Goal: Task Accomplishment & Management: Use online tool/utility

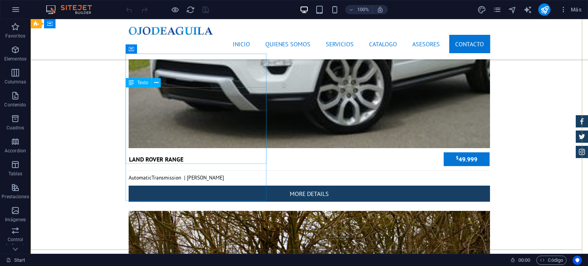
scroll to position [3058, 0]
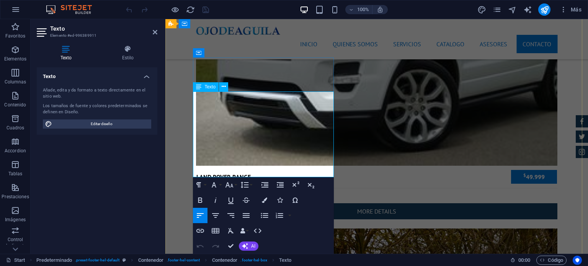
drag, startPoint x: 253, startPoint y: 128, endPoint x: 311, endPoint y: 202, distance: 94.0
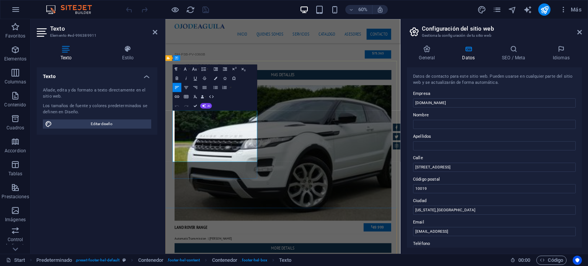
click at [223, 140] on icon "button" at bounding box center [223, 138] width 5 height 5
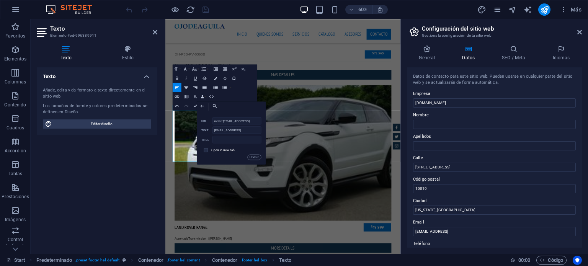
scroll to position [0, 52]
click at [212, 120] on div "mailto:[EMAIL_ADDRESS] URL" at bounding box center [232, 121] width 60 height 8
drag, startPoint x: 214, startPoint y: 121, endPoint x: 239, endPoint y: 116, distance: 25.4
click at [239, 116] on div "Back Choose Link Start Subpage Legal Notice Privacy Seleccionar archivo ... mai…" at bounding box center [231, 132] width 69 height 63
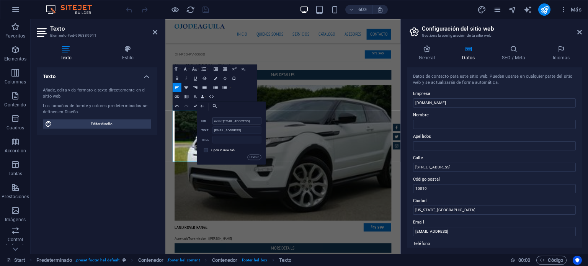
scroll to position [0, 5]
drag, startPoint x: 213, startPoint y: 120, endPoint x: 230, endPoint y: 120, distance: 17.2
click at [230, 120] on input "mailto:[EMAIL_ADDRESS]" at bounding box center [237, 120] width 49 height 7
click at [222, 120] on input "mailto:[EMAIL_ADDRESS]" at bounding box center [237, 120] width 49 height 7
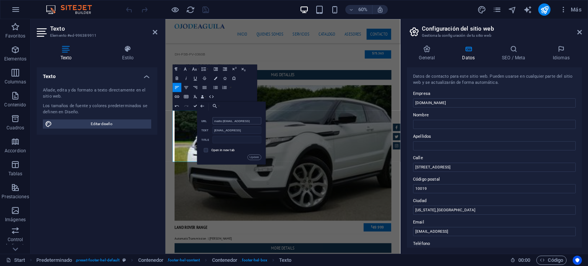
scroll to position [0, 52]
drag, startPoint x: 223, startPoint y: 120, endPoint x: 263, endPoint y: 121, distance: 40.6
click at [263, 121] on div "Back Choose Link Start Subpage Legal Notice Privacy Seleccionar archivo ... mai…" at bounding box center [231, 132] width 69 height 63
type input "mailto:[EMAIL_ADDRESS][DOMAIN_NAME]"
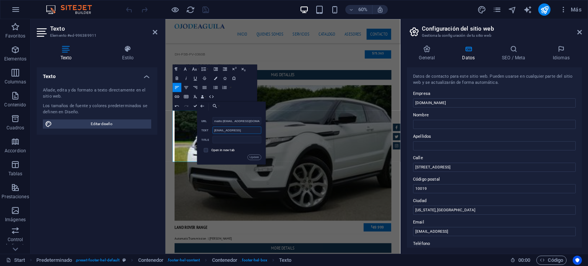
click at [249, 130] on input "[EMAIL_ADDRESS]" at bounding box center [237, 129] width 49 height 7
drag, startPoint x: 252, startPoint y: 130, endPoint x: 210, endPoint y: 132, distance: 41.8
click at [210, 132] on div "[EMAIL_ADDRESS] Text" at bounding box center [232, 130] width 60 height 8
type input "l"
type input "[EMAIL_ADDRESS][DOMAIN_NAME]"
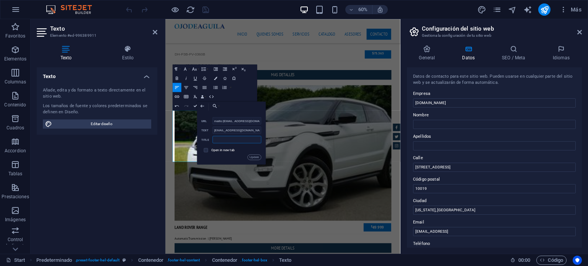
click at [221, 139] on input "text" at bounding box center [237, 139] width 49 height 7
click at [253, 159] on button "Update" at bounding box center [255, 157] width 14 height 5
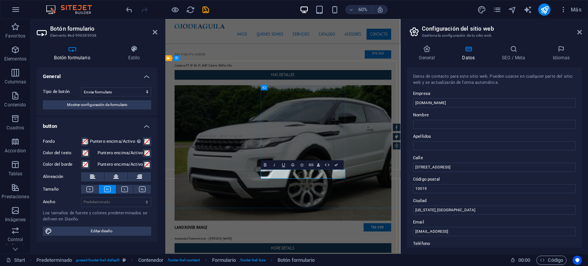
type button "Send"
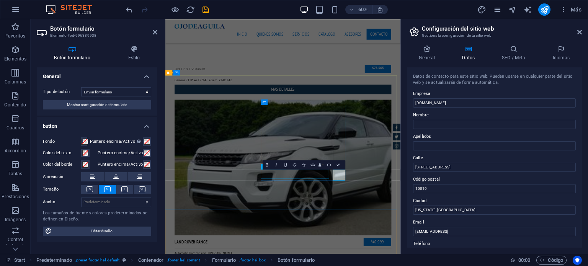
scroll to position [3075, 0]
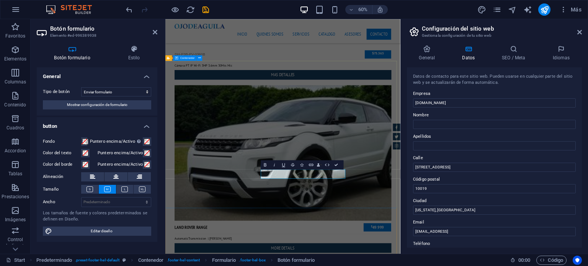
drag, startPoint x: 434, startPoint y: 302, endPoint x: 478, endPoint y: 197, distance: 113.6
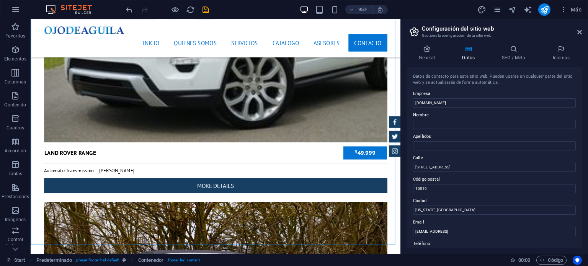
scroll to position [3131, 0]
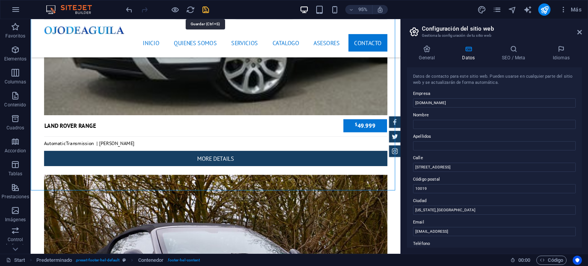
click at [208, 10] on icon "save" at bounding box center [205, 9] width 9 height 9
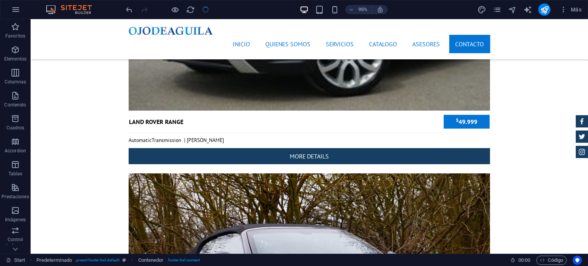
checkbox input "false"
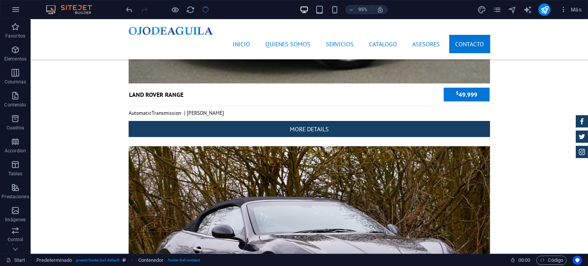
scroll to position [3113, 0]
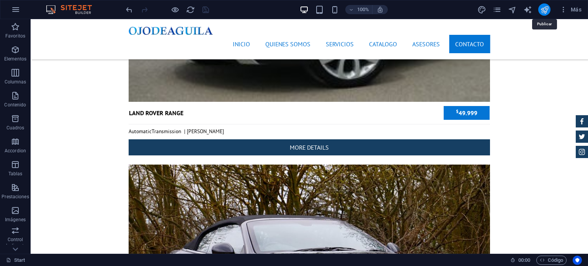
click at [545, 10] on icon "publish" at bounding box center [544, 9] width 9 height 9
